Goal: Transaction & Acquisition: Register for event/course

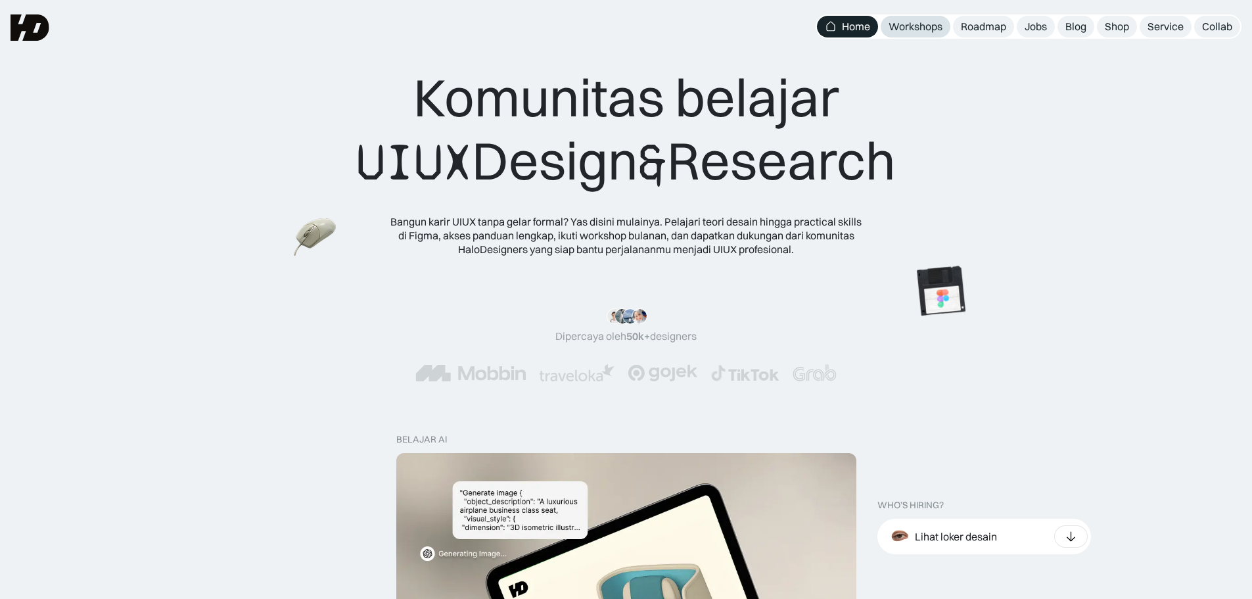
click at [934, 23] on div "Workshops" at bounding box center [916, 27] width 54 height 14
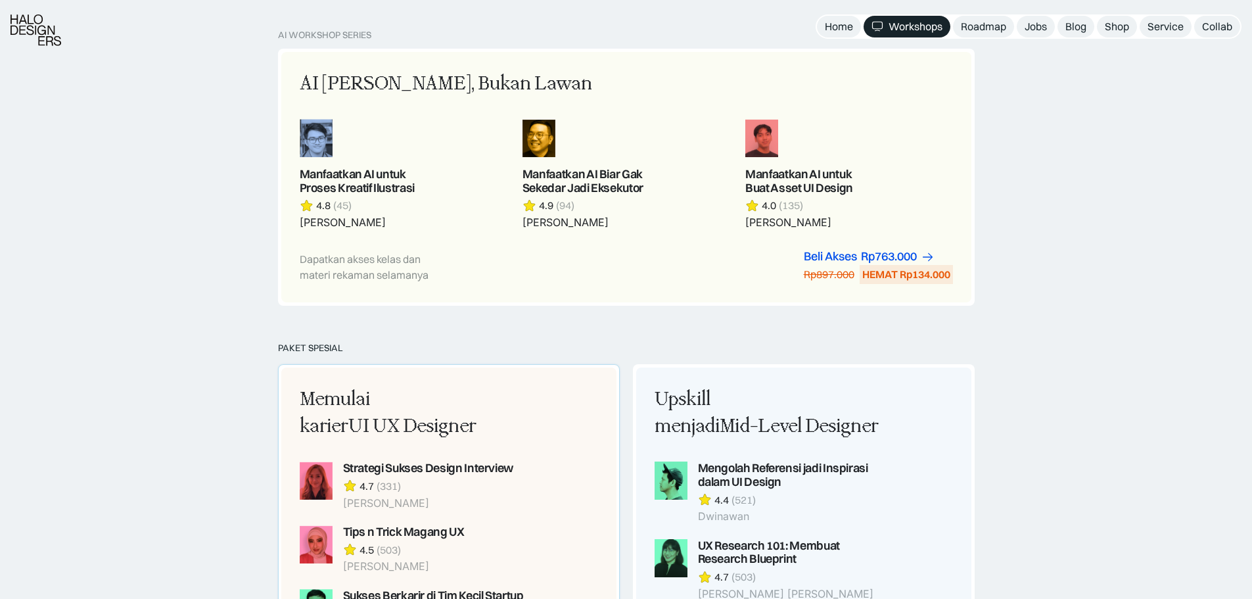
scroll to position [986, 0]
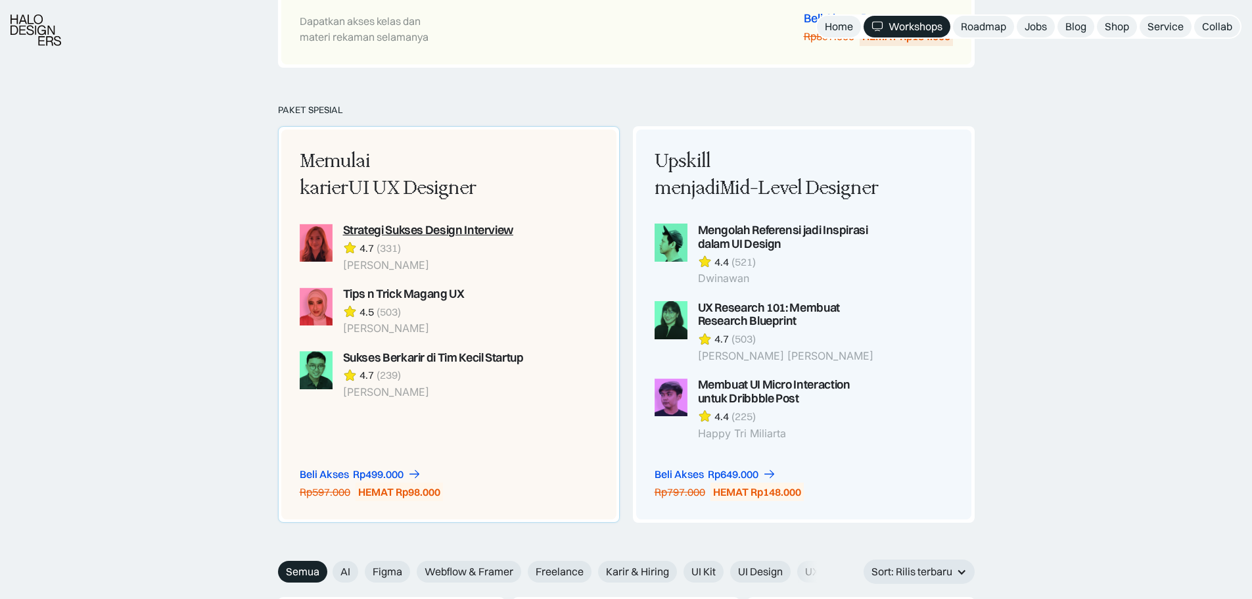
click at [470, 224] on div "Strategi Sukses Design Interview" at bounding box center [428, 231] width 170 height 14
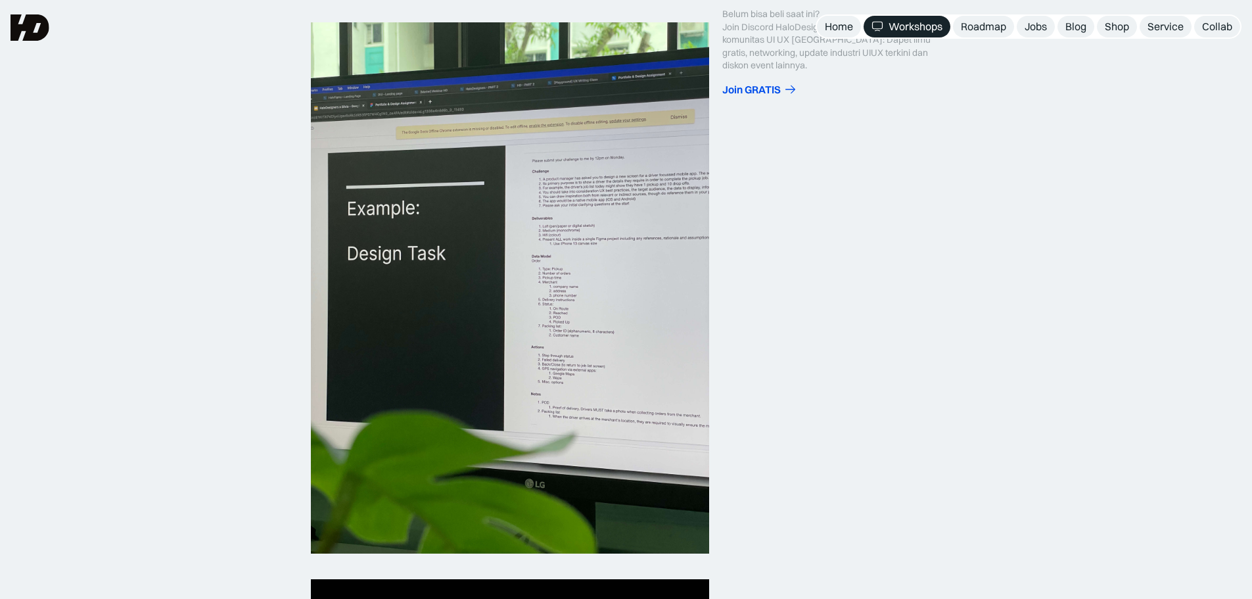
scroll to position [66, 0]
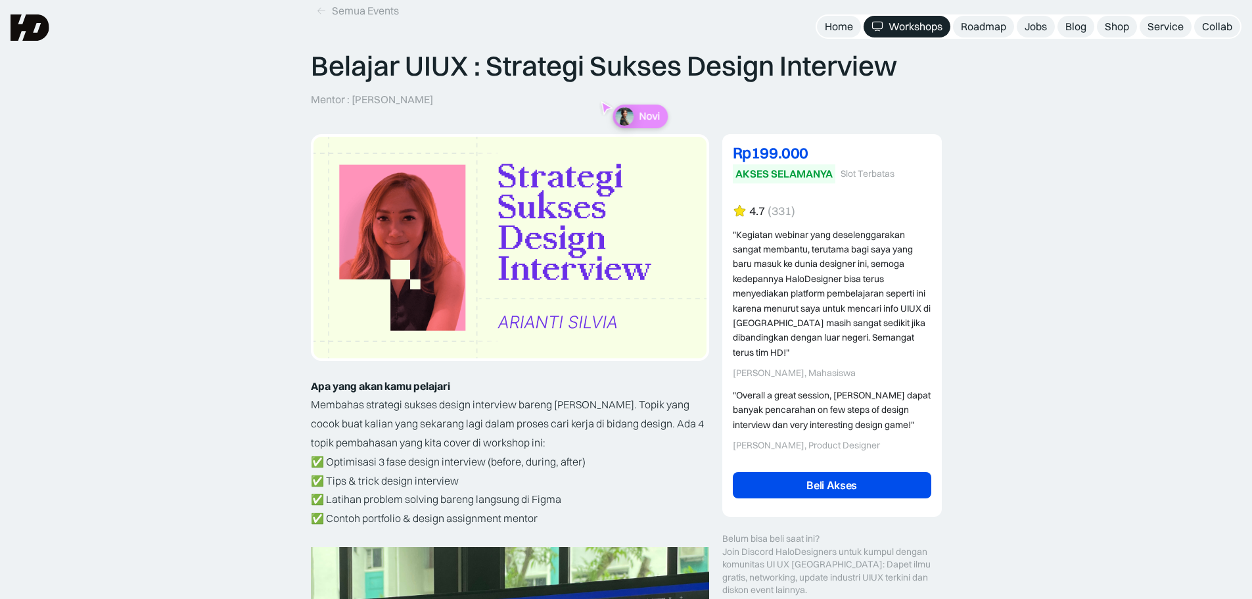
click at [856, 489] on link "Beli Akses" at bounding box center [832, 485] width 199 height 26
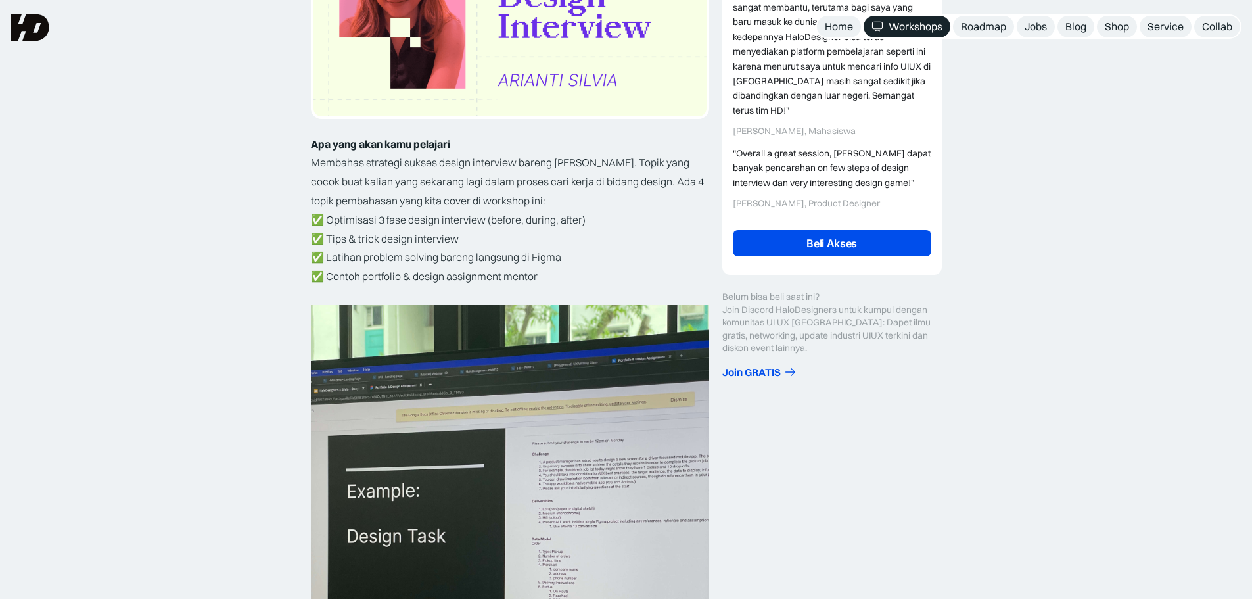
scroll to position [263, 0]
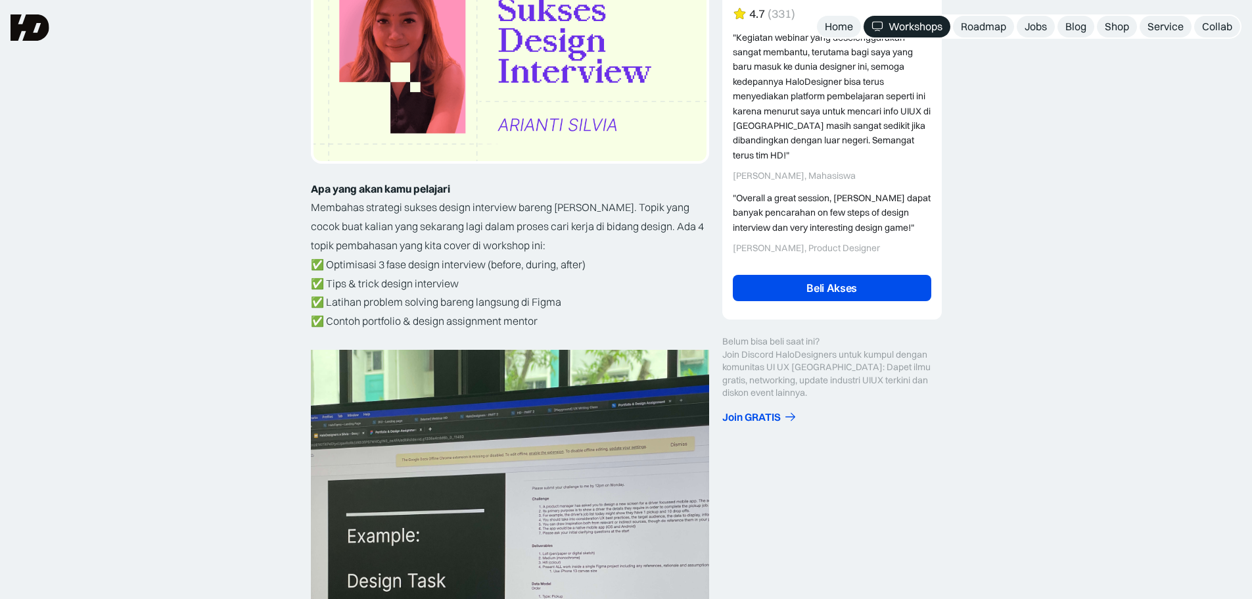
click at [876, 298] on link "Beli Akses" at bounding box center [832, 288] width 199 height 26
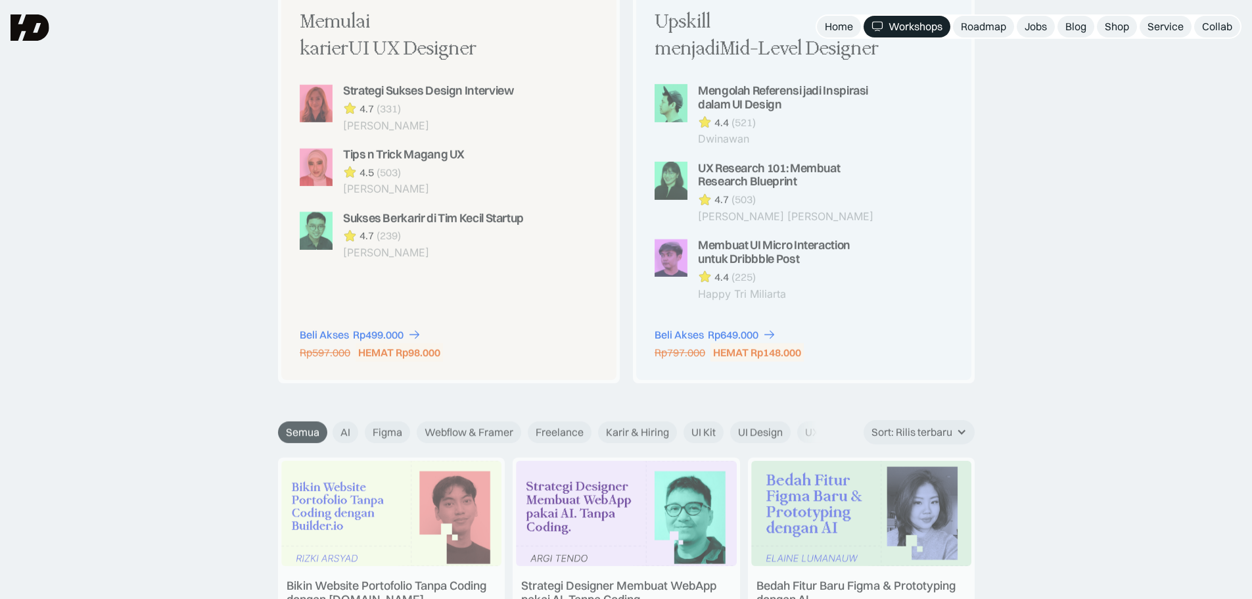
scroll to position [986, 0]
